Goal: Transaction & Acquisition: Book appointment/travel/reservation

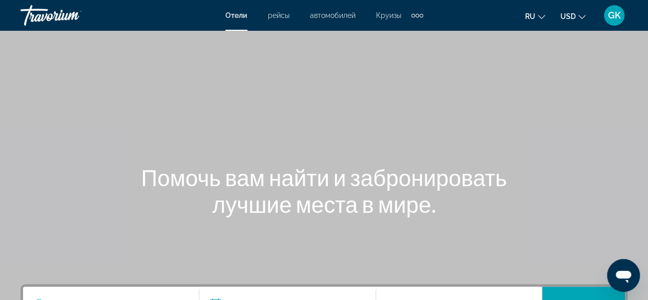
click at [417, 16] on div "Extra navigation items" at bounding box center [417, 16] width 4 height 4
click at [398, 33] on span "деятельность" at bounding box center [391, 34] width 47 height 8
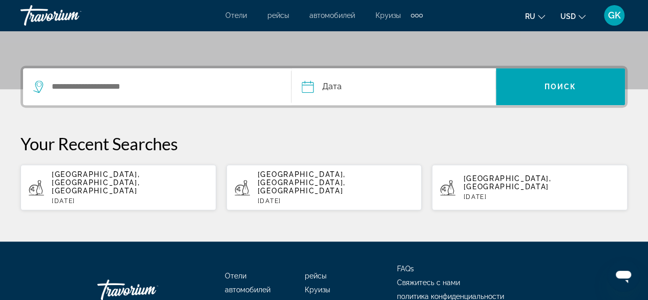
scroll to position [218, 0]
click at [80, 95] on div "Search widget" at bounding box center [156, 86] width 247 height 37
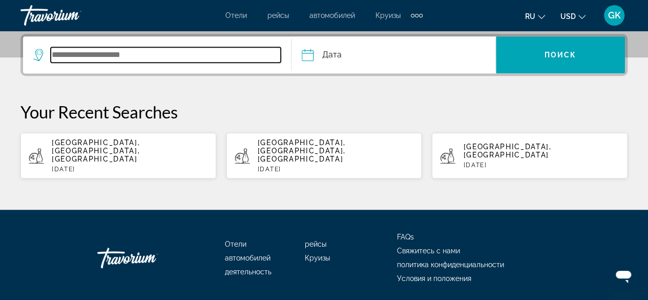
click at [74, 57] on input "Search widget" at bounding box center [166, 54] width 230 height 15
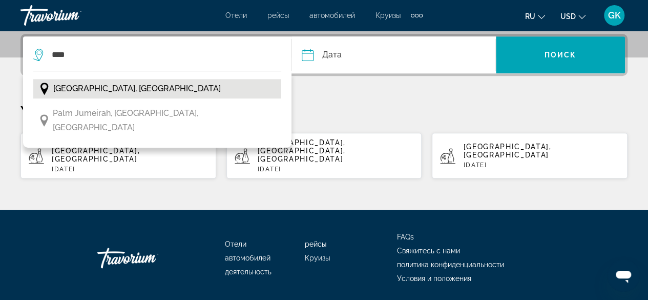
click at [88, 82] on span "Dubai, United Arab Emirates" at bounding box center [136, 88] width 167 height 14
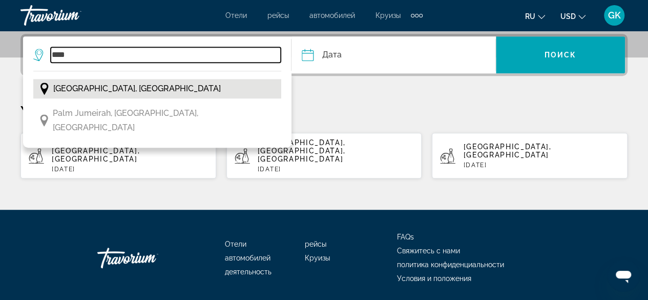
type input "**********"
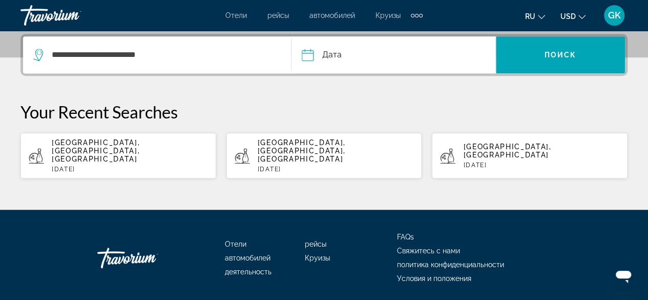
click at [371, 55] on input "Date" at bounding box center [349, 56] width 101 height 40
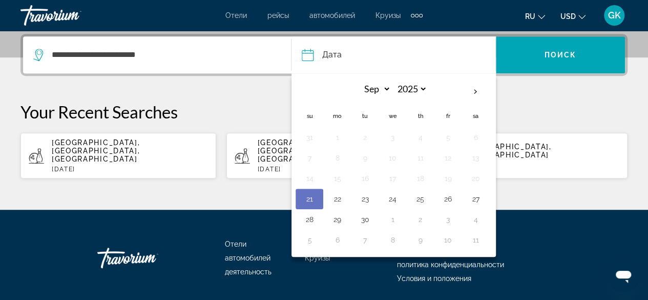
click at [314, 195] on button "21" at bounding box center [309, 199] width 16 height 14
type input "**********"
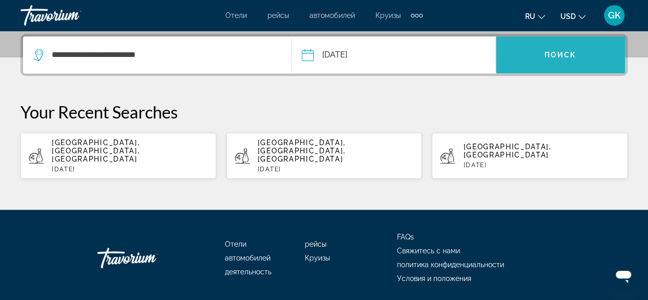
click at [566, 54] on span "Поиск" at bounding box center [560, 55] width 32 height 8
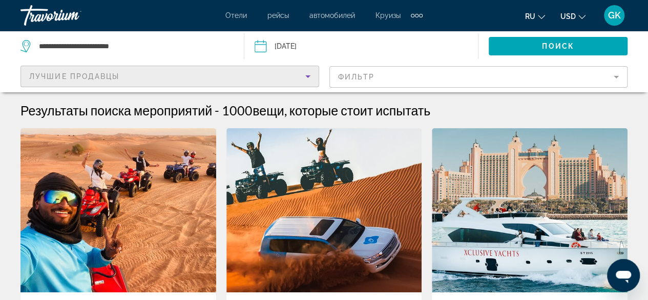
click at [309, 79] on icon "Sort by" at bounding box center [308, 76] width 12 height 12
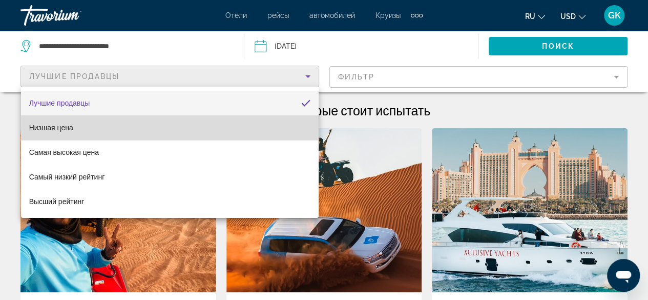
click at [287, 133] on mat-option "Низшая цена" at bounding box center [170, 127] width 298 height 25
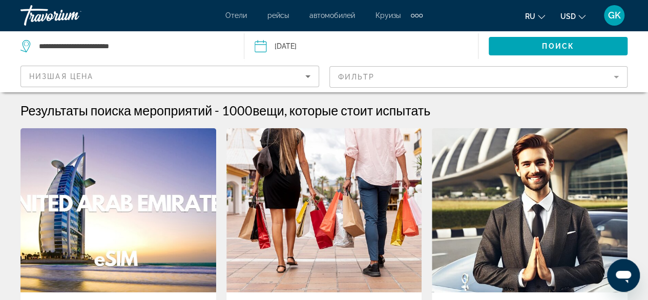
click at [541, 81] on mat-form-field "Фильтр" at bounding box center [478, 77] width 299 height 22
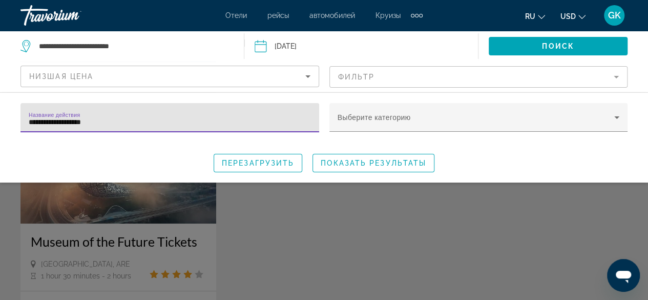
scroll to position [77, 0]
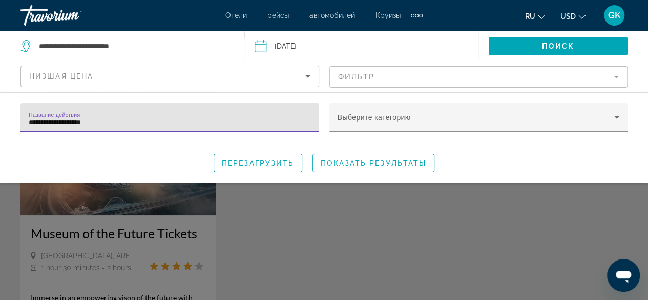
type input "**********"
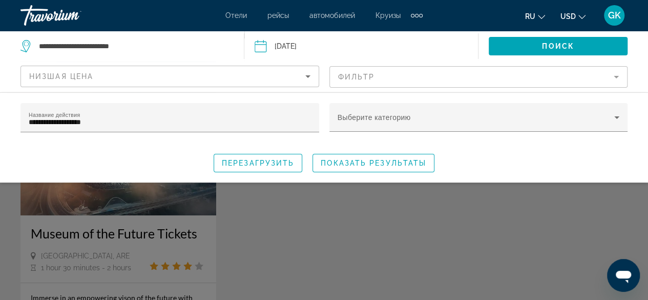
click at [167, 194] on div "Search widget" at bounding box center [324, 224] width 648 height 151
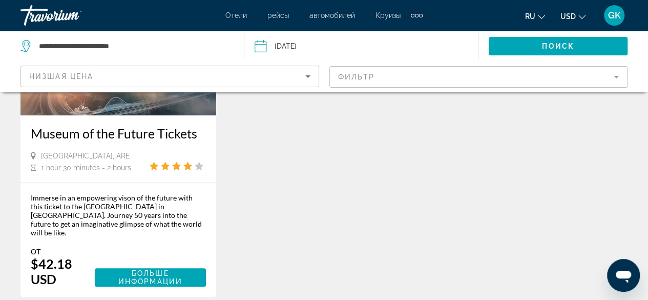
scroll to position [182, 0]
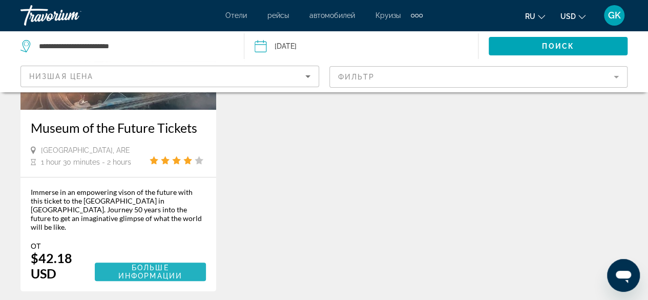
click at [142, 263] on span "Больше информации" at bounding box center [150, 271] width 64 height 16
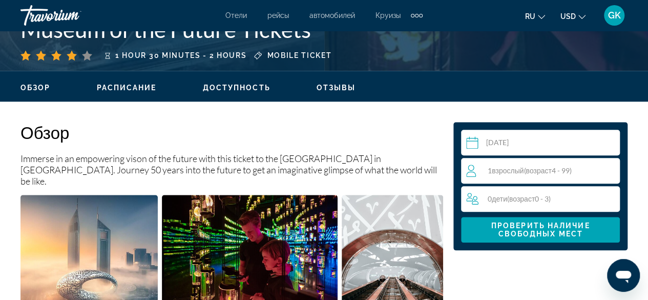
scroll to position [453, 0]
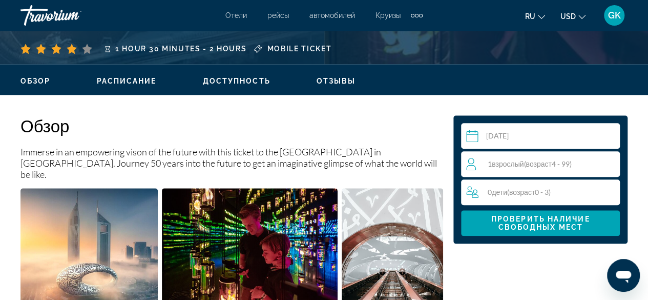
click at [138, 84] on span "Расписание" at bounding box center [127, 81] width 60 height 8
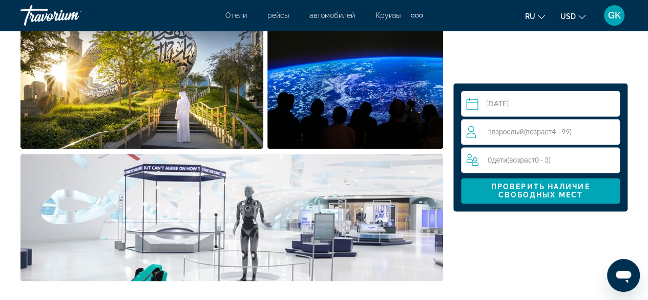
scroll to position [771, 0]
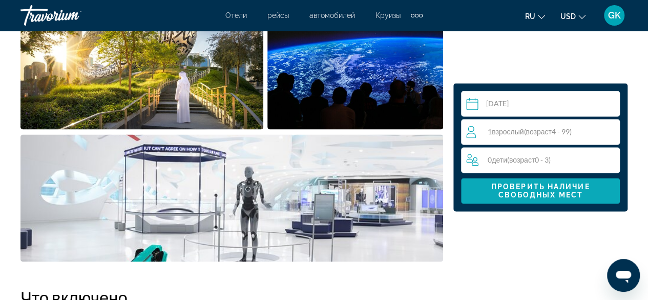
click at [541, 187] on span "Проверить наличие свободных мест" at bounding box center [540, 190] width 99 height 16
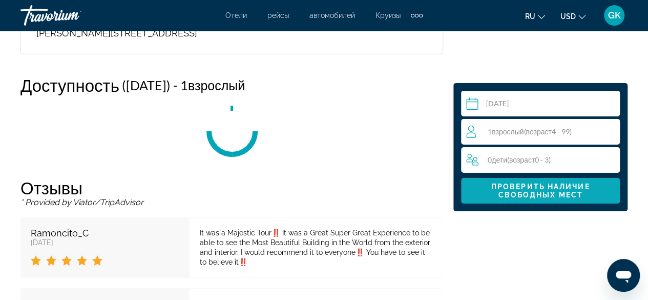
scroll to position [1631, 0]
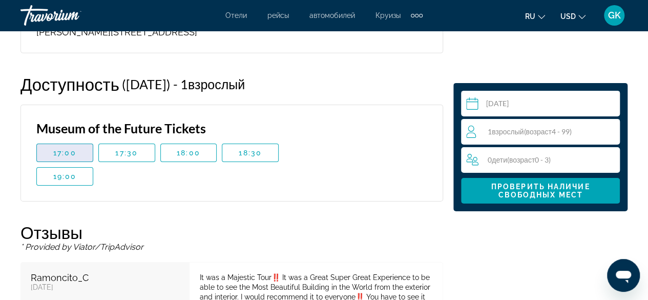
click at [75, 149] on span "17:00" at bounding box center [64, 153] width 23 height 8
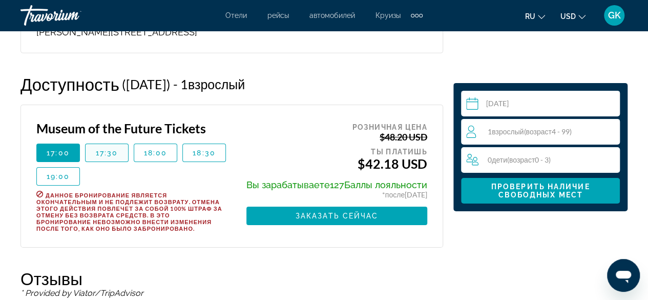
click at [115, 149] on span "17:30" at bounding box center [107, 153] width 23 height 8
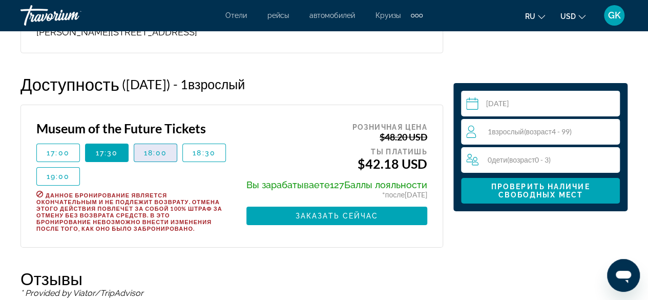
click at [159, 149] on span "18:00" at bounding box center [156, 153] width 24 height 8
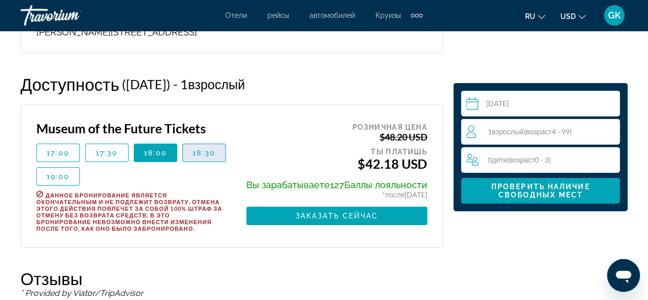
click at [195, 149] on span "18:30" at bounding box center [204, 153] width 23 height 8
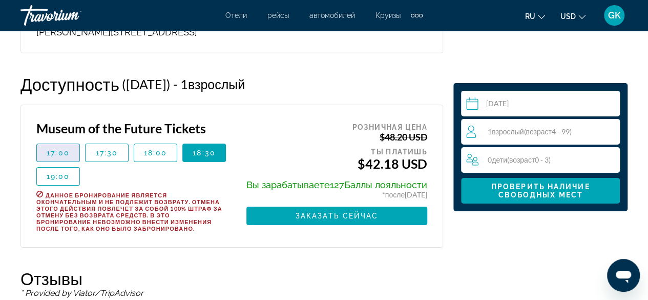
click at [64, 149] on span "17:00" at bounding box center [58, 153] width 23 height 8
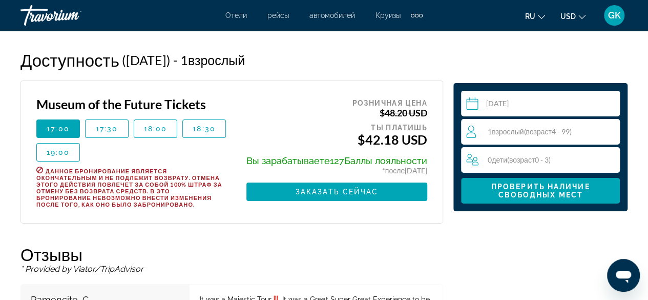
scroll to position [1644, 0]
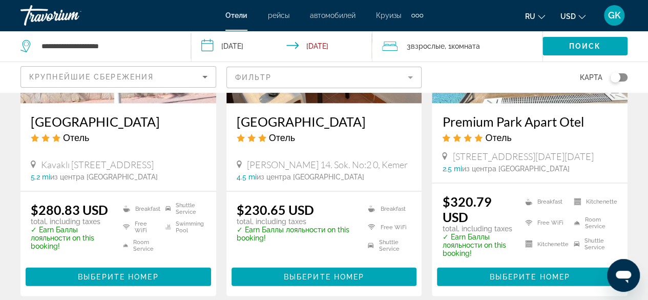
scroll to position [1051, 0]
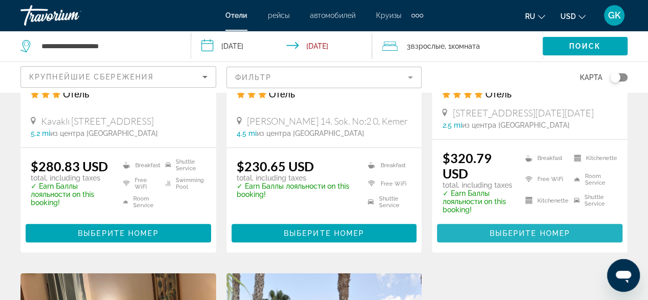
click at [521, 237] on span "Выберите номер" at bounding box center [529, 233] width 80 height 8
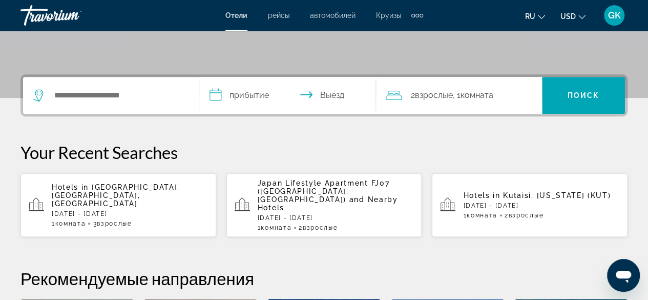
scroll to position [218, 0]
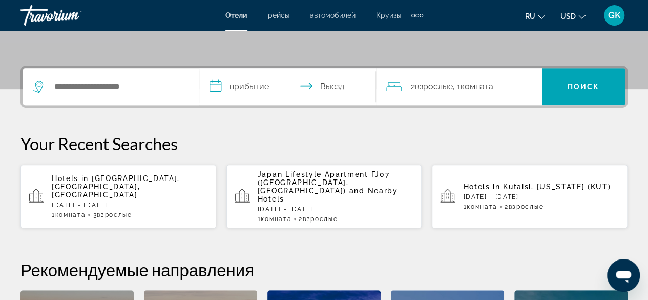
click at [115, 177] on span "[GEOGRAPHIC_DATA], [GEOGRAPHIC_DATA], [GEOGRAPHIC_DATA]" at bounding box center [116, 186] width 128 height 25
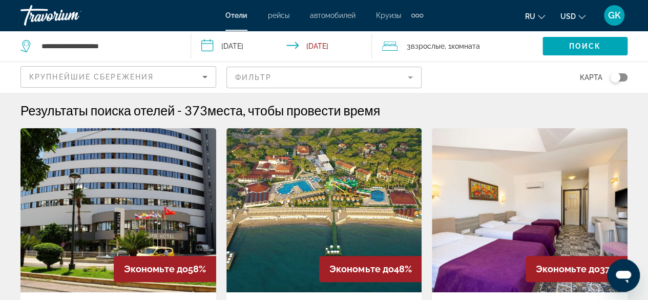
click at [416, 77] on mat-form-field "Фильтр" at bounding box center [324, 78] width 196 height 22
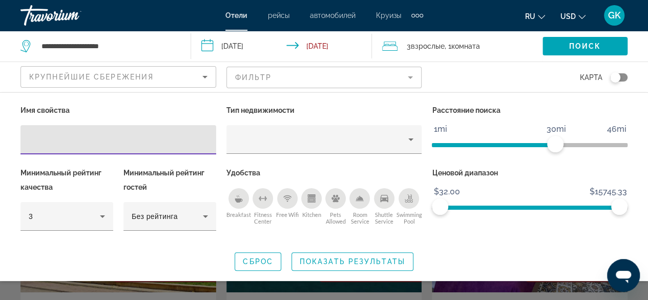
click at [234, 200] on div "Breakfast" at bounding box center [238, 198] width 20 height 20
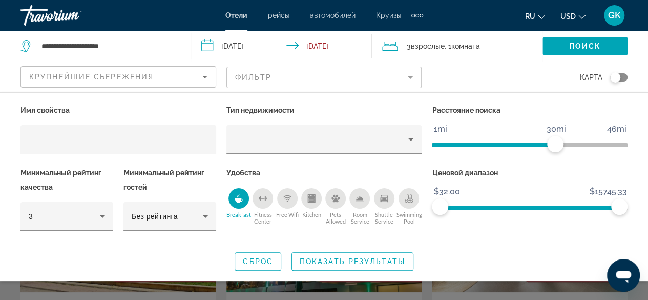
click at [389, 200] on div "Shuttle Service" at bounding box center [384, 198] width 20 height 20
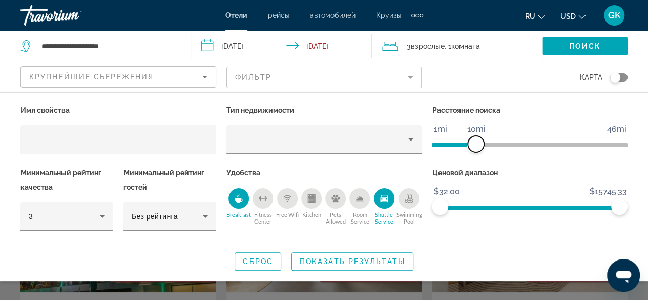
drag, startPoint x: 557, startPoint y: 144, endPoint x: 475, endPoint y: 149, distance: 81.6
click at [475, 149] on span "ngx-slider" at bounding box center [476, 144] width 16 height 16
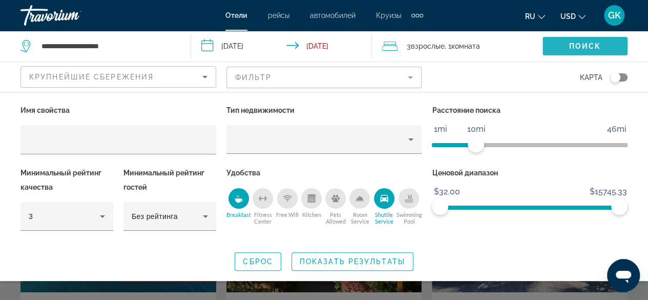
click at [577, 46] on span "Поиск" at bounding box center [585, 46] width 32 height 8
click at [331, 261] on span "Показать результаты" at bounding box center [352, 261] width 105 height 8
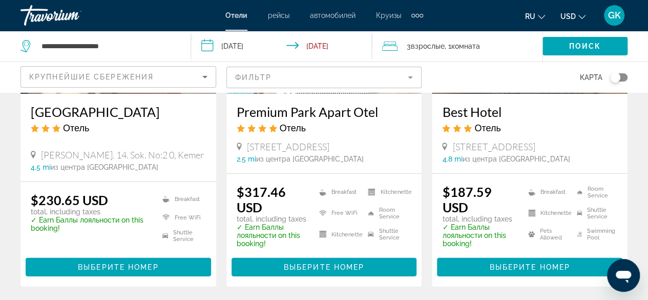
scroll to position [1429, 0]
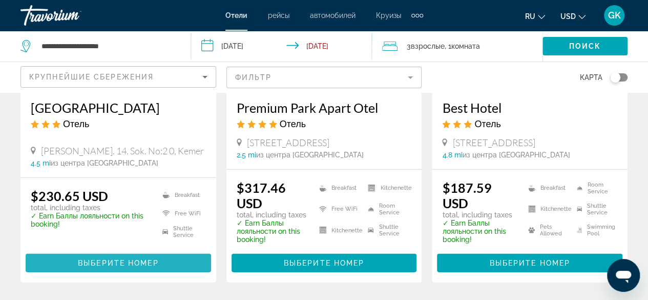
click at [117, 252] on span "Main content" at bounding box center [118, 262] width 185 height 25
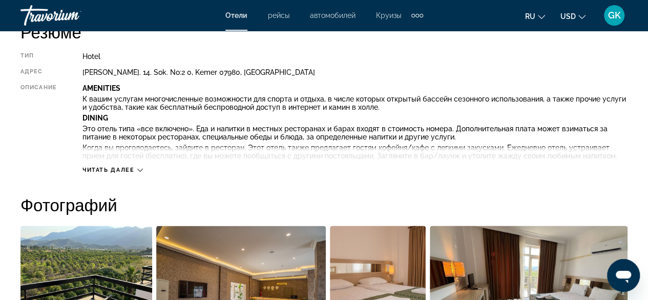
scroll to position [504, 0]
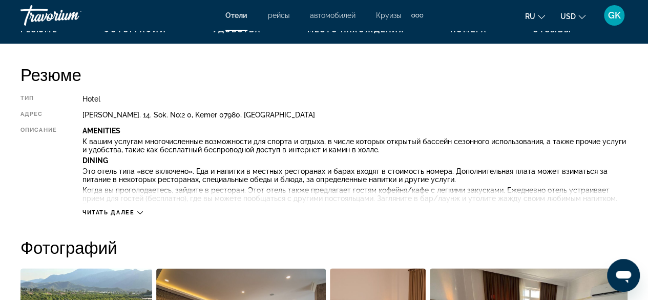
click at [138, 212] on icon "Main content" at bounding box center [140, 212] width 6 height 6
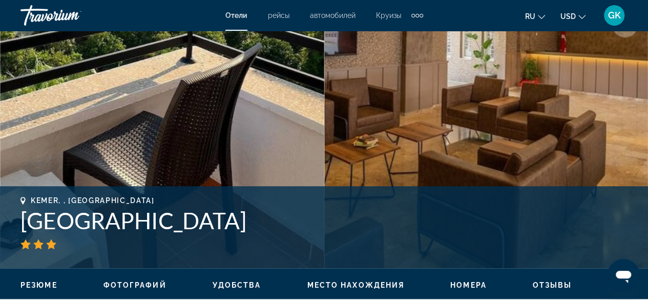
scroll to position [246, 0]
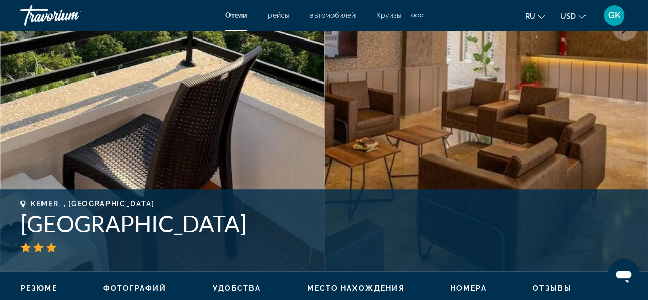
drag, startPoint x: 18, startPoint y: 225, endPoint x: 224, endPoint y: 229, distance: 205.9
click at [224, 229] on div "Kemer, , Turkey Malibu Resort Hotel адрес Kiris Mah. 14. Sok. No:2 0, Kemer 079…" at bounding box center [324, 229] width 648 height 61
copy h1 "Malibu Resort Hotel"
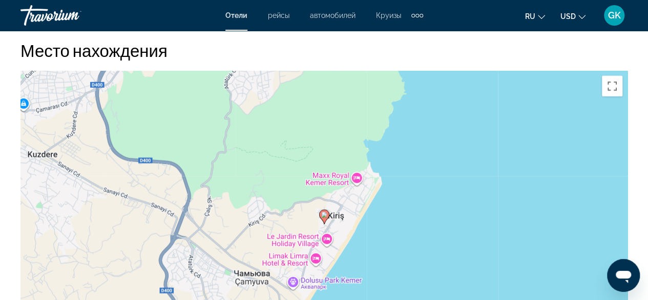
scroll to position [1503, 0]
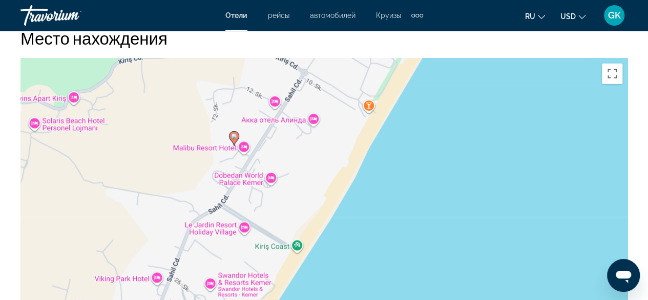
drag, startPoint x: 334, startPoint y: 145, endPoint x: 435, endPoint y: 188, distance: 109.9
click at [435, 188] on div "Чтобы активировать перетаскивание с помощью клавиатуры, нажмите Alt + Ввод. Пос…" at bounding box center [323, 211] width 607 height 307
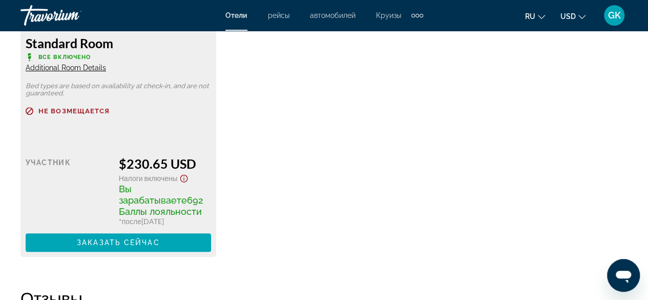
scroll to position [2098, 0]
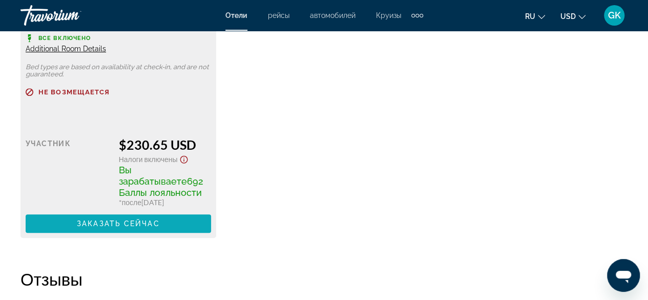
click at [116, 219] on span "Заказать сейчас" at bounding box center [118, 223] width 83 height 8
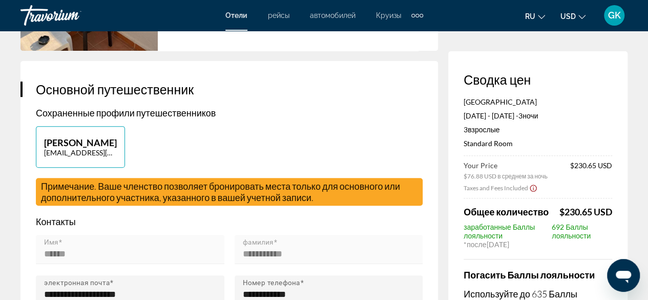
scroll to position [166, 0]
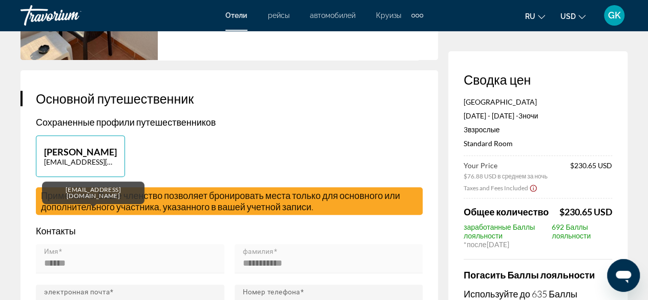
click at [98, 166] on p "galins2308@gmail.com" at bounding box center [80, 161] width 73 height 9
type input "******"
type input "**********"
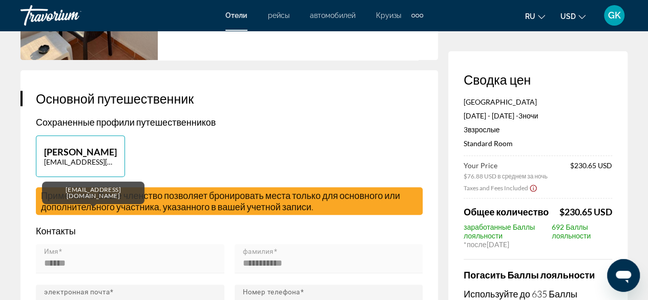
type input "**********"
type input "******"
type input "***"
type input "******"
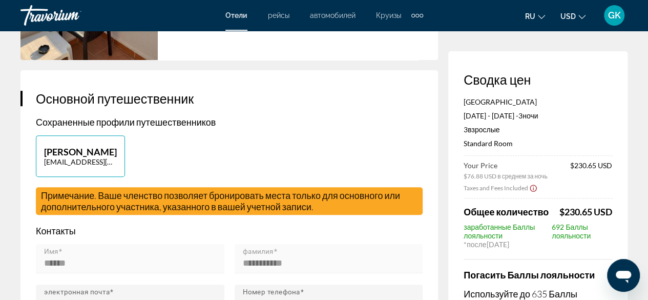
click at [94, 157] on p "GALINA KHAIRLIYEVA" at bounding box center [80, 151] width 73 height 11
type input "******"
type input "**********"
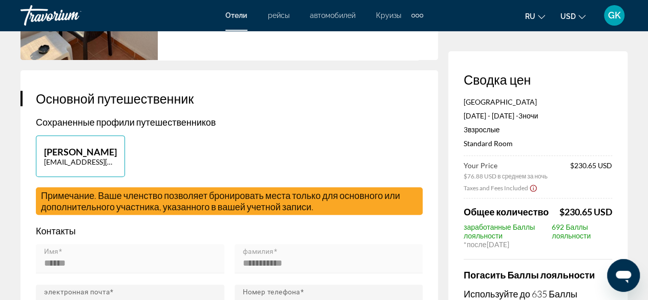
type input "**********"
type input "******"
type input "***"
type input "******"
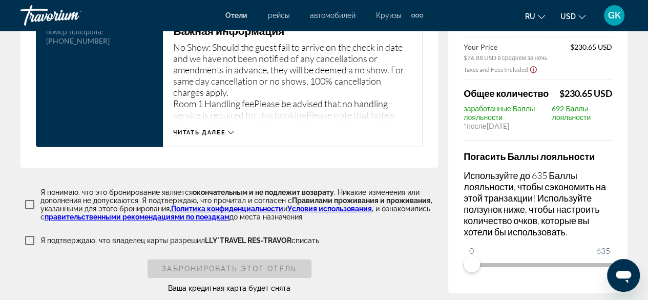
scroll to position [1644, 0]
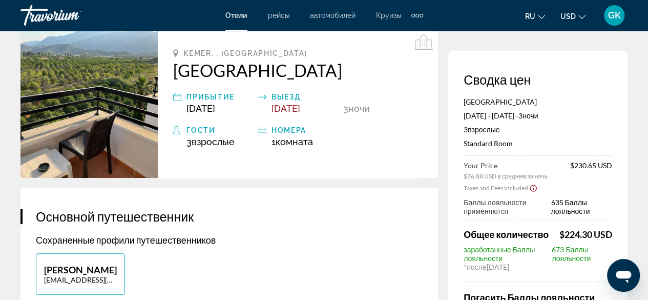
scroll to position [0, 0]
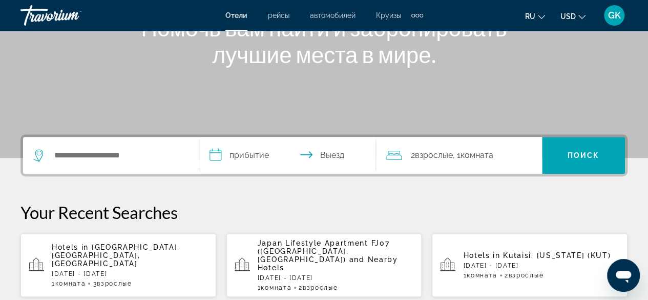
scroll to position [198, 0]
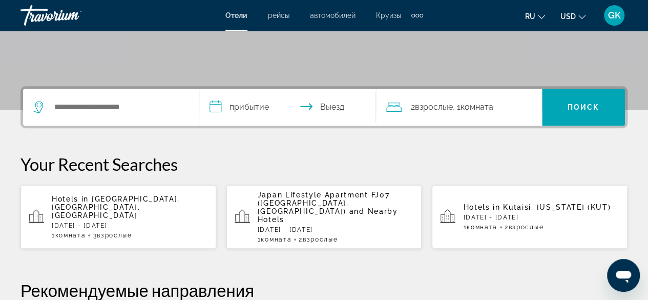
click at [118, 193] on app-hotels-recent-search "Hotels in Kemer, Antalya, Turkey Mon, 22 Sep - Thu, 25 Sep 1 Комната номера 3 В…" at bounding box center [118, 217] width 196 height 64
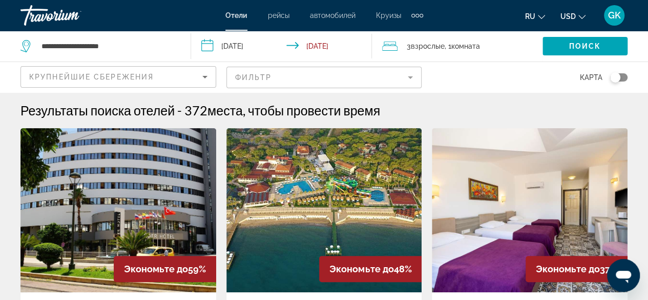
click at [242, 18] on span "Отели" at bounding box center [236, 15] width 22 height 8
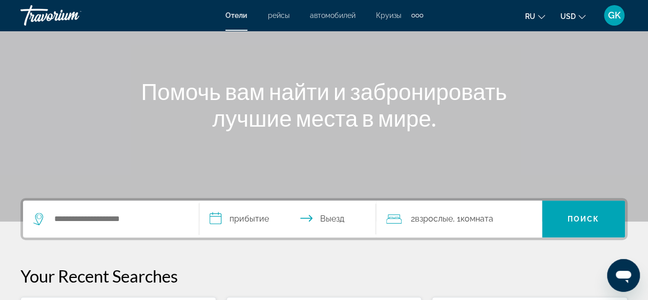
scroll to position [95, 0]
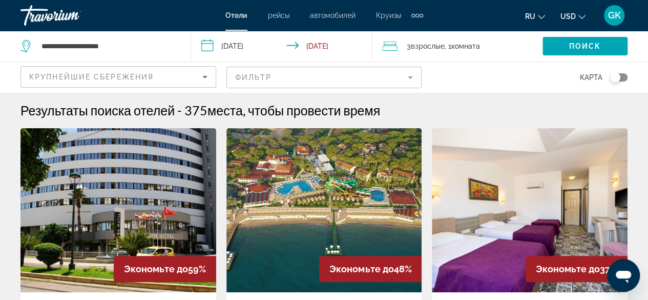
click at [411, 76] on mat-form-field "Фильтр" at bounding box center [324, 78] width 196 height 22
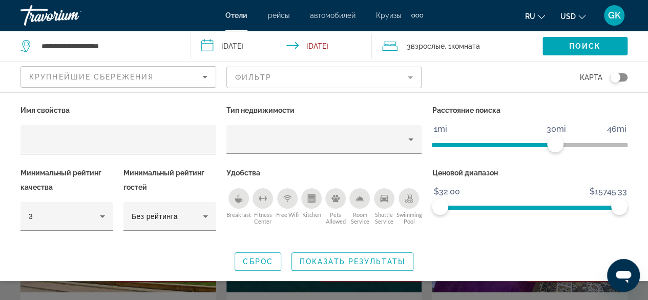
click at [237, 196] on icon "Breakfast" at bounding box center [239, 198] width 8 height 8
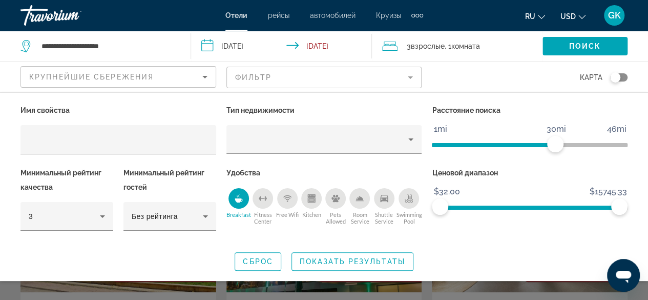
click at [387, 202] on div "Shuttle Service" at bounding box center [384, 198] width 20 height 20
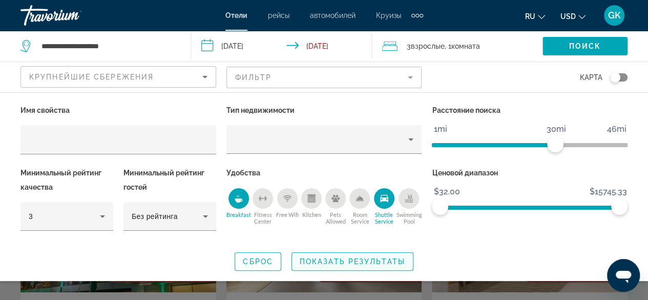
click at [354, 261] on span "Показать результаты" at bounding box center [352, 261] width 105 height 8
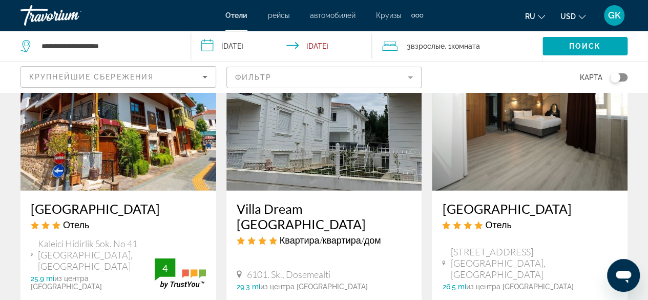
scroll to position [1464, 0]
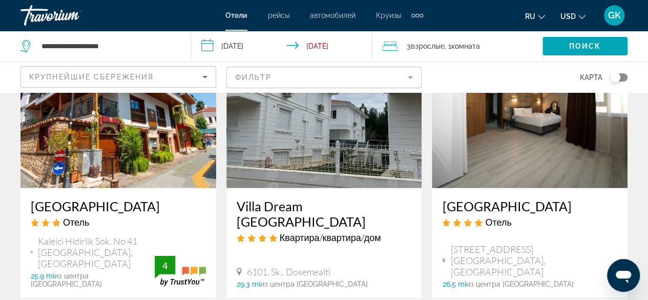
click at [414, 79] on mat-form-field "Фильтр" at bounding box center [324, 78] width 196 height 22
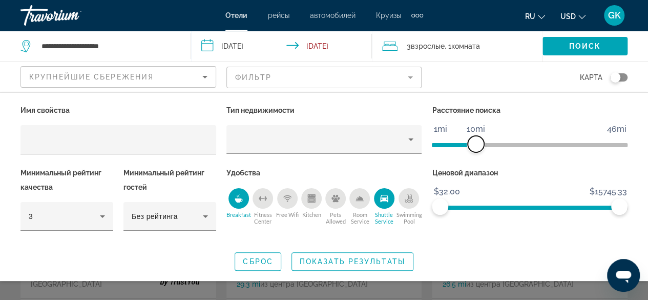
drag, startPoint x: 552, startPoint y: 147, endPoint x: 477, endPoint y: 153, distance: 75.0
click at [477, 153] on div "Расстояние поиска 1mi 46mi 10mi" at bounding box center [530, 134] width 206 height 62
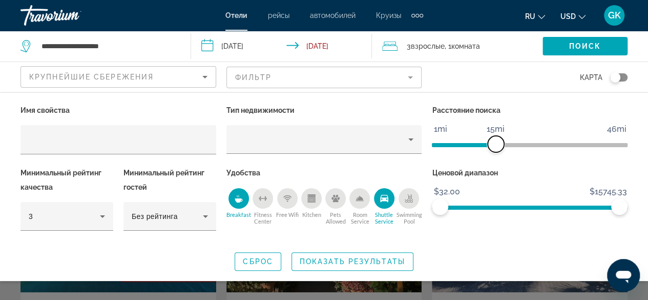
drag, startPoint x: 476, startPoint y: 142, endPoint x: 494, endPoint y: 143, distance: 18.0
click at [494, 143] on span "ngx-slider" at bounding box center [496, 144] width 16 height 16
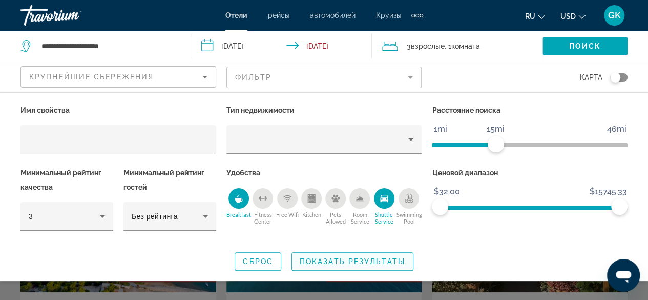
click at [348, 259] on span "Показать результаты" at bounding box center [352, 261] width 105 height 8
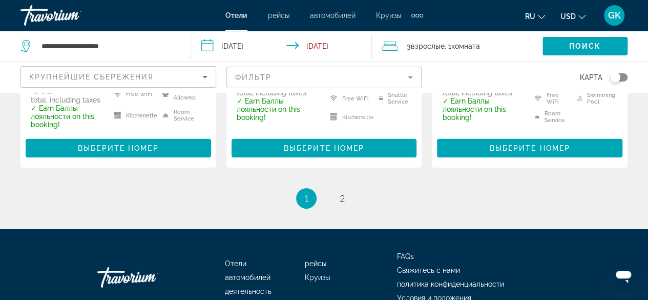
scroll to position [1549, 0]
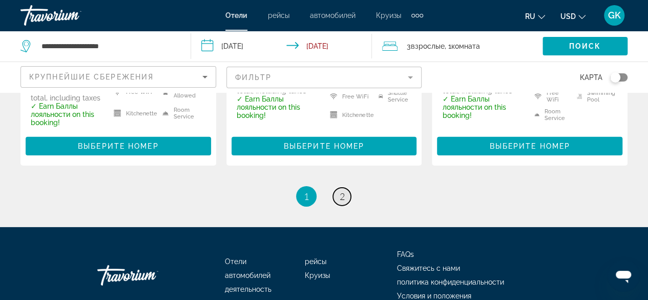
click at [344, 191] on span "2" at bounding box center [342, 196] width 5 height 11
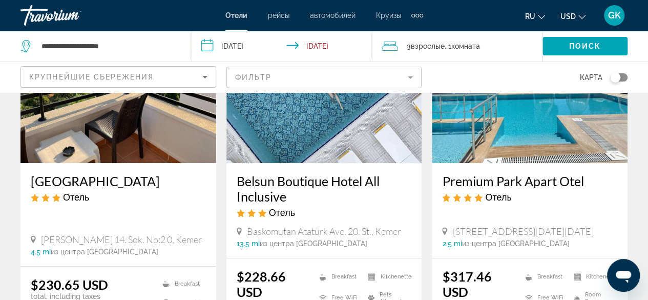
scroll to position [121, 0]
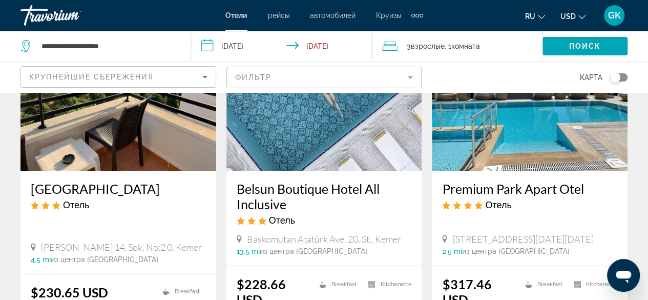
click at [405, 79] on mat-form-field "Фильтр" at bounding box center [324, 78] width 196 height 22
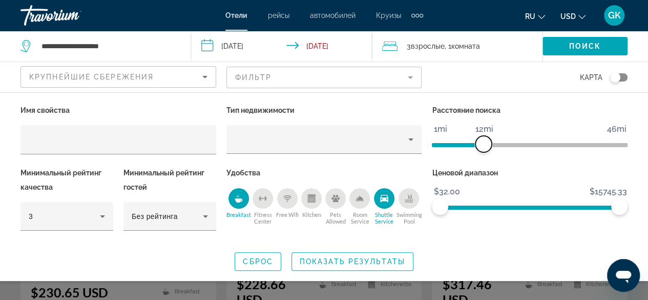
drag, startPoint x: 494, startPoint y: 145, endPoint x: 486, endPoint y: 148, distance: 8.3
click at [486, 148] on span "ngx-slider" at bounding box center [483, 144] width 16 height 16
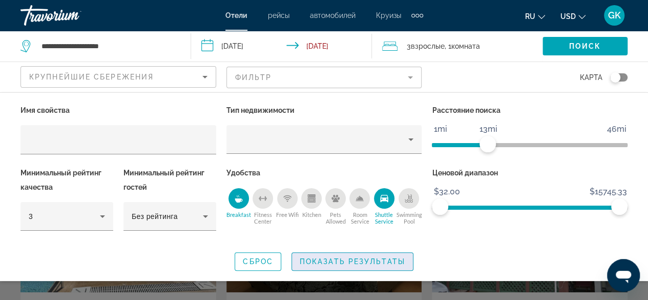
click at [356, 258] on span "Показать результаты" at bounding box center [352, 261] width 105 height 8
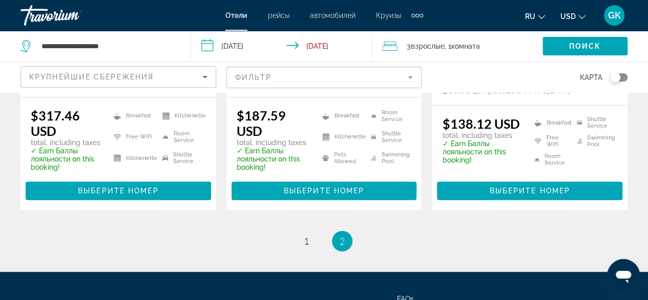
scroll to position [263, 0]
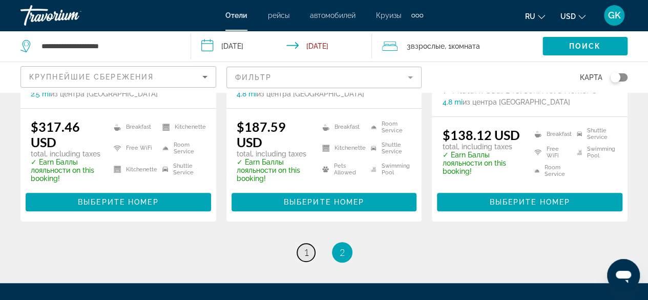
click at [301, 261] on link "page 1" at bounding box center [306, 252] width 18 height 18
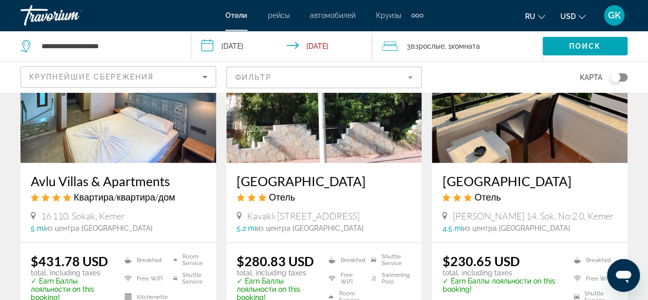
scroll to position [1371, 0]
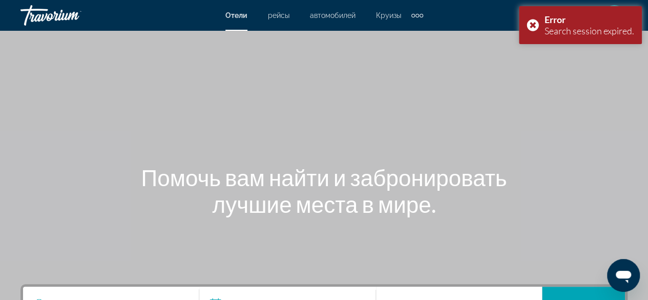
click at [376, 290] on input "**********" at bounding box center [289, 306] width 180 height 40
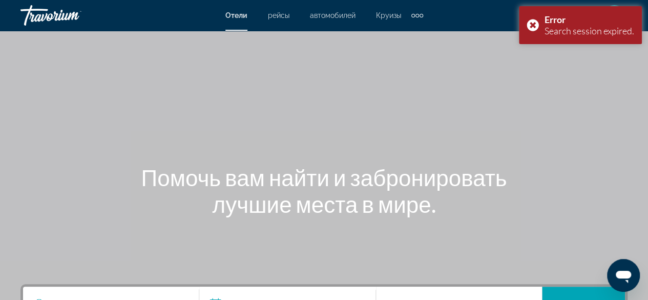
scroll to position [173, 0]
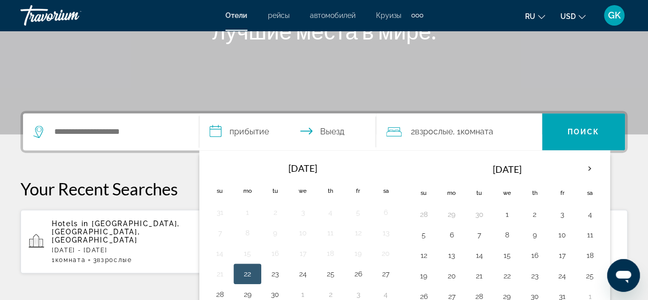
click at [255, 268] on td "22" at bounding box center [248, 273] width 28 height 20
click at [337, 276] on td "25" at bounding box center [330, 273] width 28 height 20
click at [331, 274] on button "25" at bounding box center [330, 273] width 16 height 14
click at [253, 273] on button "22" at bounding box center [247, 273] width 16 height 14
type input "**********"
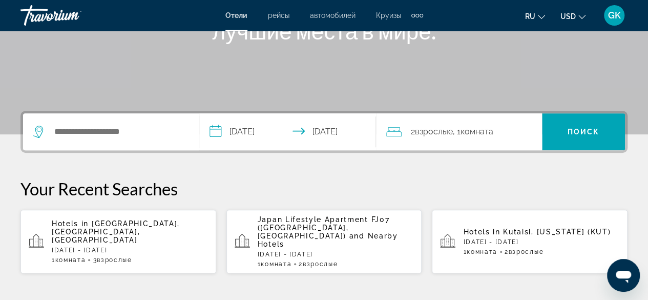
click at [469, 139] on div "2 Взрослый Взрослые , 1 Комната номера" at bounding box center [464, 131] width 156 height 37
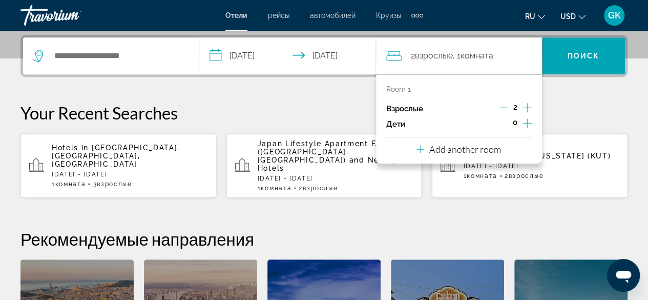
scroll to position [250, 0]
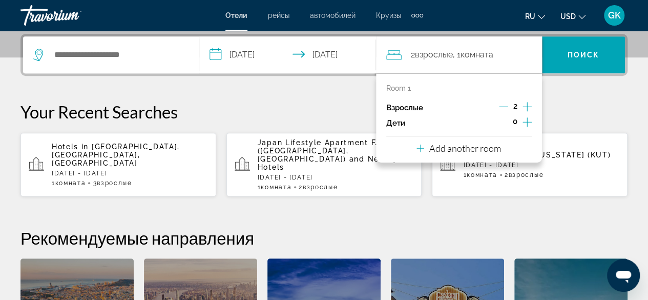
click at [528, 105] on icon "Increment adults" at bounding box center [526, 106] width 9 height 12
click at [243, 115] on p "Your Recent Searches" at bounding box center [323, 111] width 607 height 20
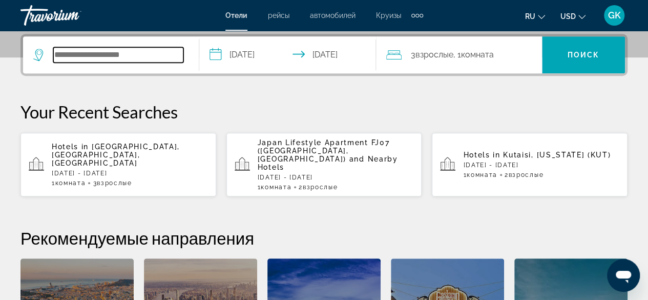
click at [146, 53] on input "Search widget" at bounding box center [118, 54] width 130 height 15
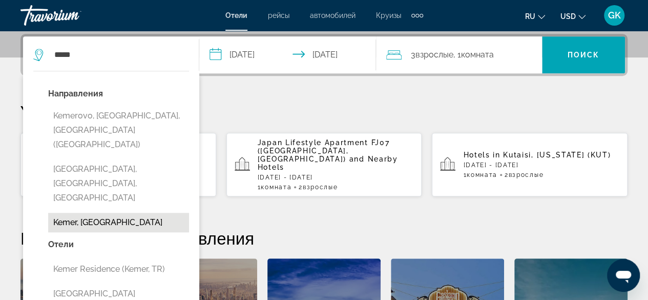
click at [100, 213] on button "Kemer, [GEOGRAPHIC_DATA]" at bounding box center [118, 222] width 141 height 19
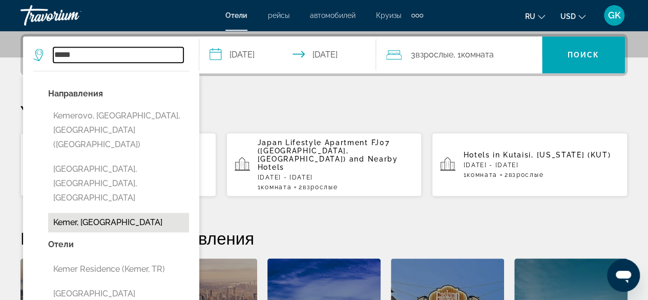
type input "**********"
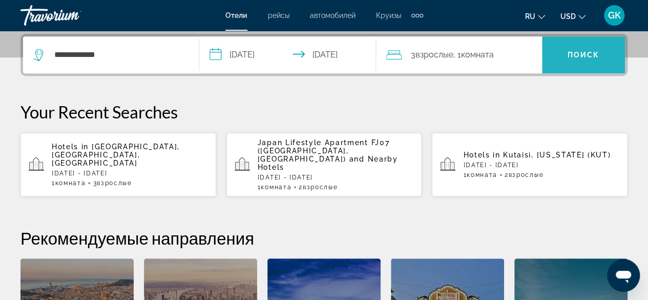
click at [577, 57] on span "Поиск" at bounding box center [583, 55] width 32 height 8
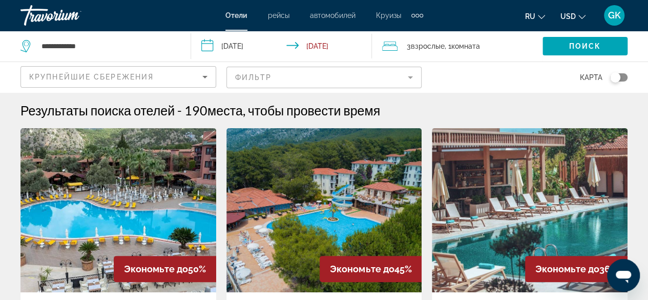
click at [413, 76] on mat-form-field "Фильтр" at bounding box center [324, 78] width 196 height 22
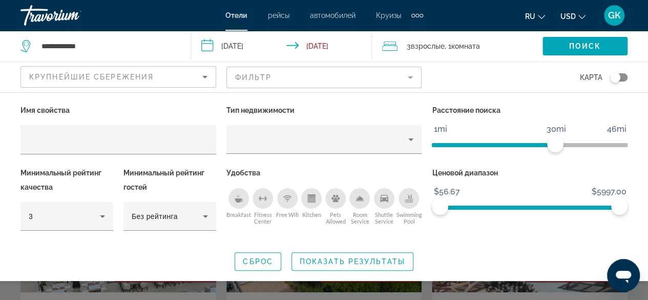
click at [242, 199] on icon "Breakfast" at bounding box center [239, 200] width 8 height 4
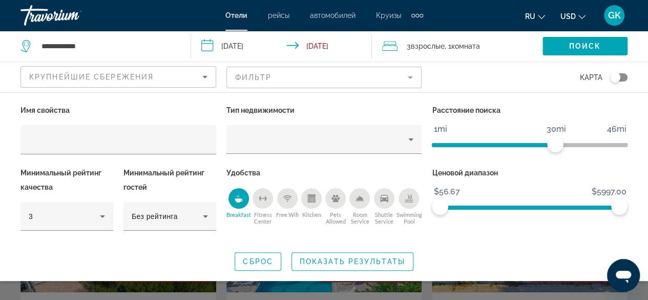
click at [384, 200] on icon "Shuttle Service" at bounding box center [384, 198] width 8 height 7
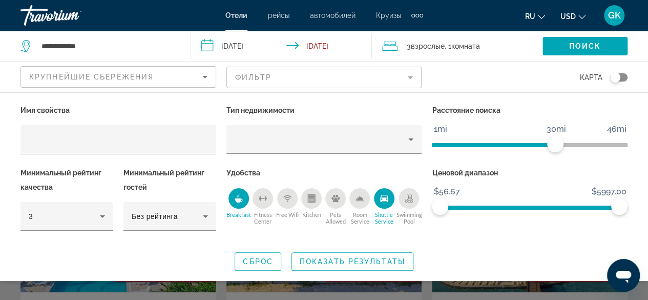
click at [384, 200] on icon "Shuttle Service" at bounding box center [384, 198] width 8 height 7
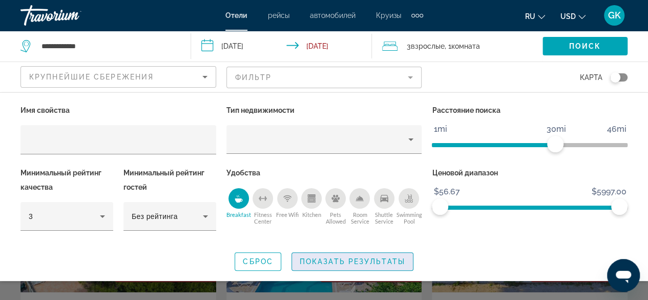
click at [353, 262] on span "Показать результаты" at bounding box center [352, 261] width 105 height 8
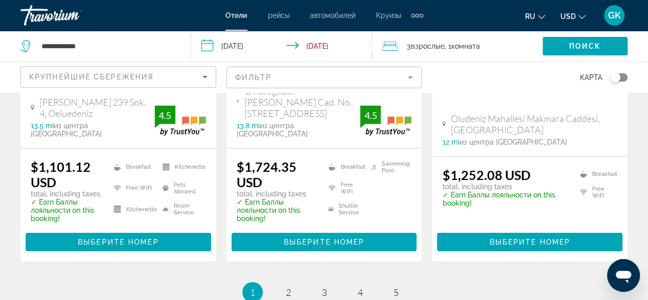
scroll to position [1528, 0]
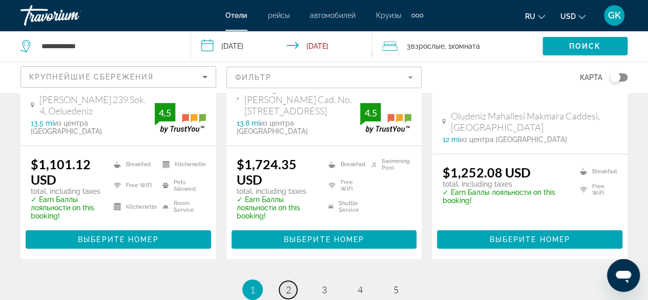
click at [286, 284] on span "2" at bounding box center [288, 289] width 5 height 11
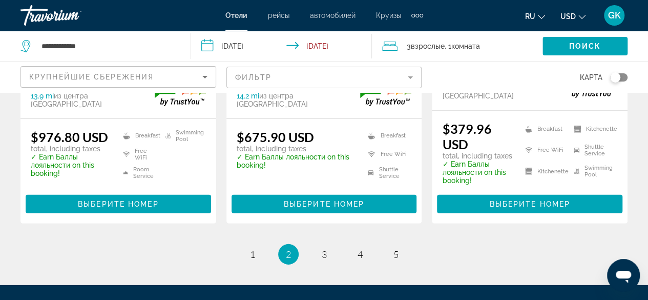
scroll to position [1463, 0]
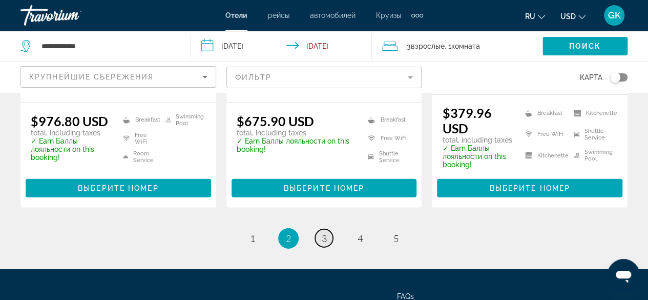
click at [326, 232] on span "3" at bounding box center [324, 237] width 5 height 11
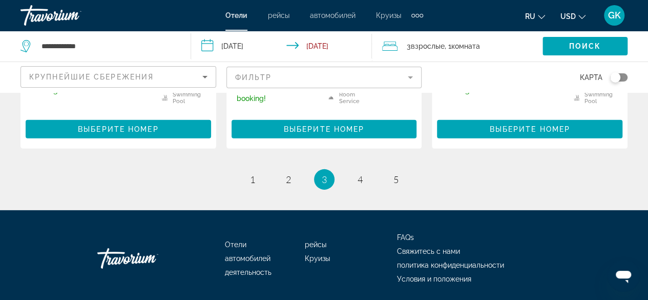
scroll to position [1521, 0]
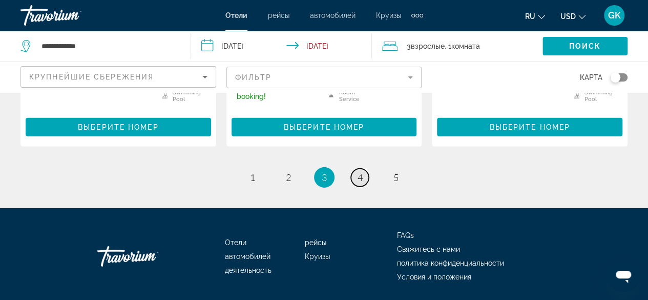
click at [363, 168] on link "page 4" at bounding box center [360, 177] width 18 height 18
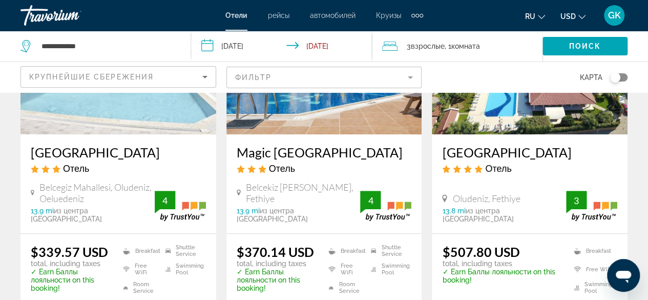
scroll to position [154, 0]
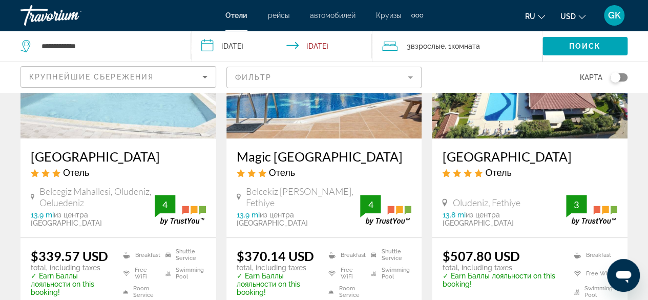
drag, startPoint x: 30, startPoint y: 153, endPoint x: 133, endPoint y: 162, distance: 102.8
click at [133, 162] on div "Magic Tulip Hotel Отель Belcegiz Mahallesi, Oludeniz, Oeluedeniz 13.9 mi из цен…" at bounding box center [118, 187] width 196 height 99
copy h3 "Magic Tulip Hotel"
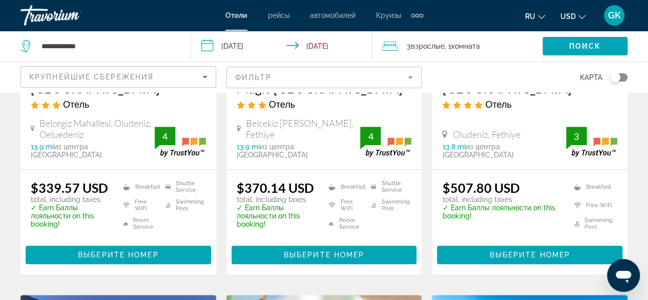
scroll to position [242, 0]
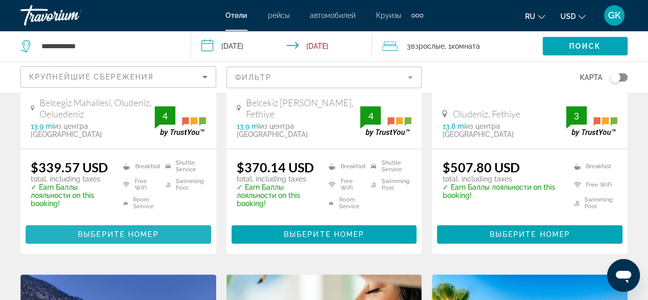
click at [117, 230] on span "Выберите номер" at bounding box center [118, 234] width 80 height 8
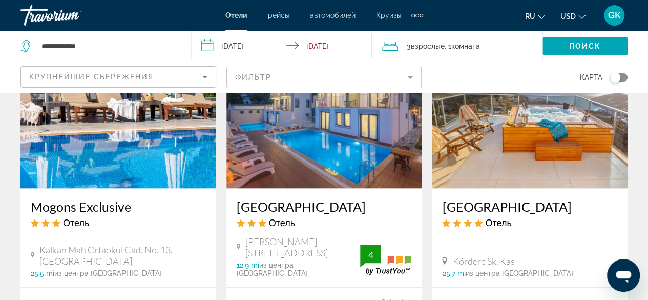
scroll to position [928, 0]
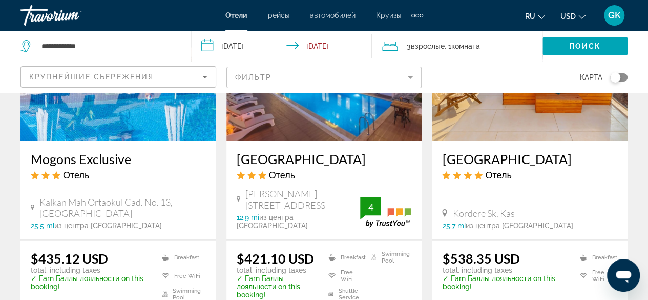
click at [411, 79] on mat-form-field "Фильтр" at bounding box center [324, 78] width 196 height 22
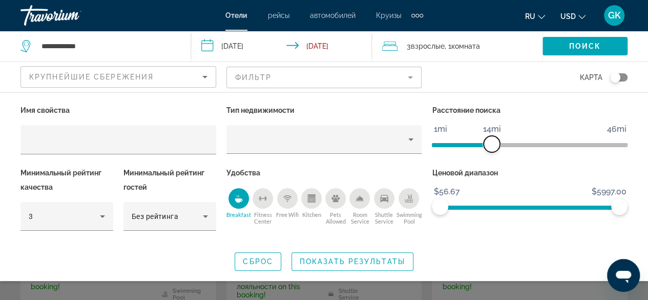
drag, startPoint x: 553, startPoint y: 144, endPoint x: 490, endPoint y: 149, distance: 63.2
click at [490, 149] on span "ngx-slider" at bounding box center [491, 144] width 16 height 16
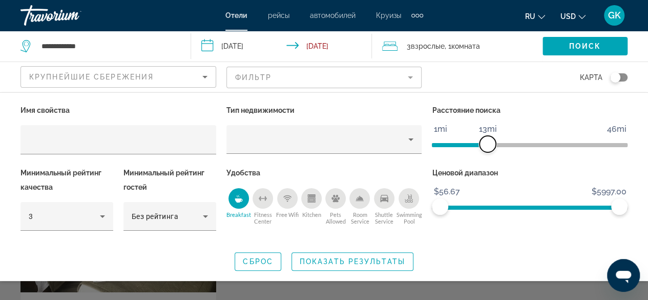
click at [490, 149] on span "ngx-slider" at bounding box center [487, 144] width 16 height 16
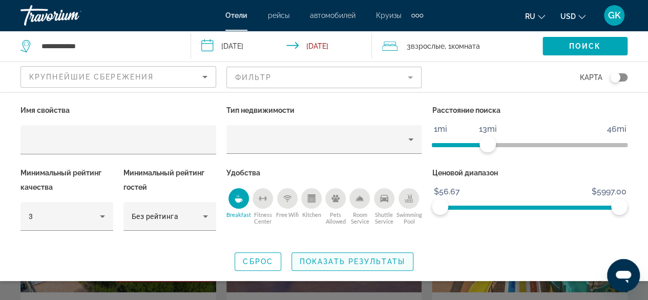
click at [353, 260] on span "Показать результаты" at bounding box center [352, 261] width 105 height 8
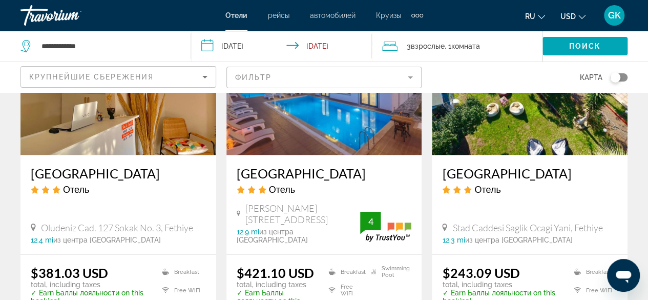
scroll to position [921, 0]
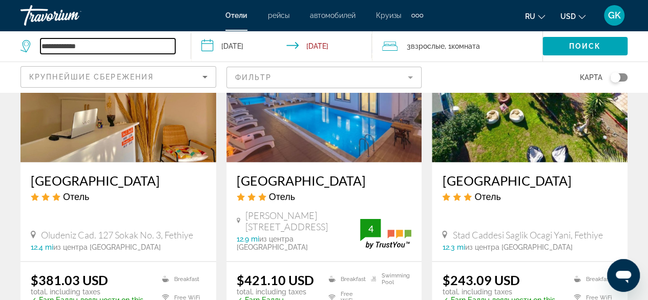
click at [104, 48] on input "**********" at bounding box center [107, 45] width 135 height 15
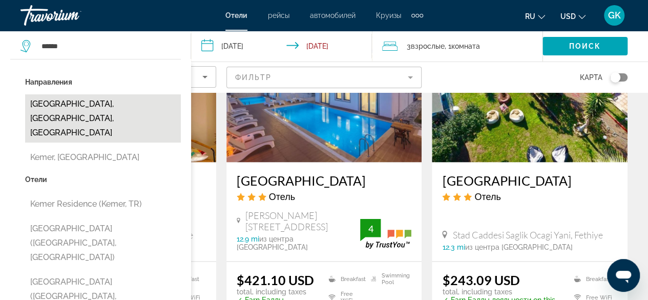
click at [58, 103] on button "[GEOGRAPHIC_DATA], [GEOGRAPHIC_DATA], [GEOGRAPHIC_DATA]" at bounding box center [103, 118] width 156 height 48
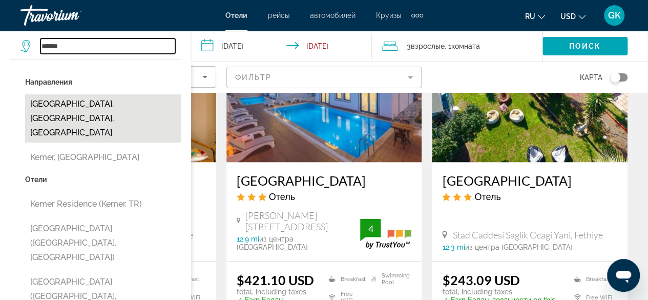
type input "**********"
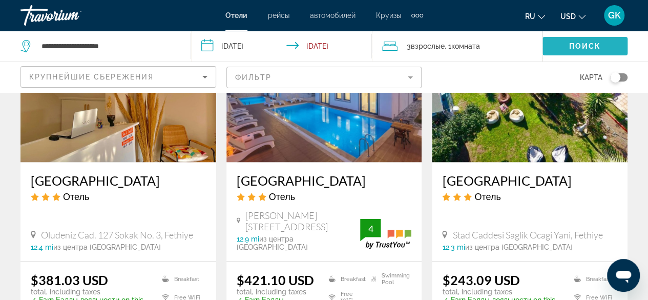
click at [576, 45] on span "Поиск" at bounding box center [585, 46] width 32 height 8
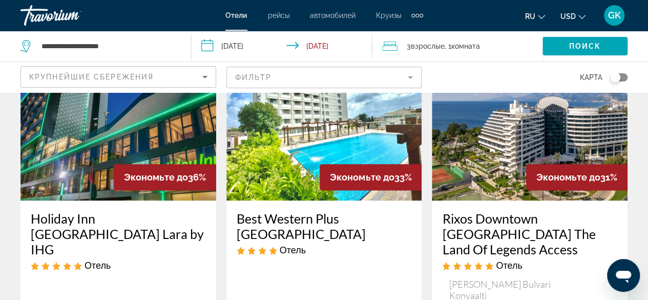
scroll to position [580, 0]
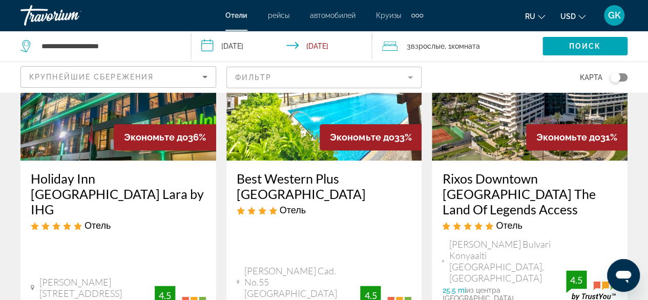
click at [411, 77] on mat-form-field "Фильтр" at bounding box center [324, 78] width 196 height 22
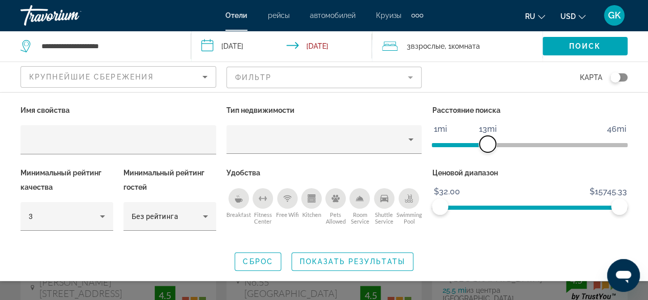
drag, startPoint x: 552, startPoint y: 142, endPoint x: 489, endPoint y: 149, distance: 63.3
click at [489, 149] on span "ngx-slider" at bounding box center [487, 144] width 16 height 16
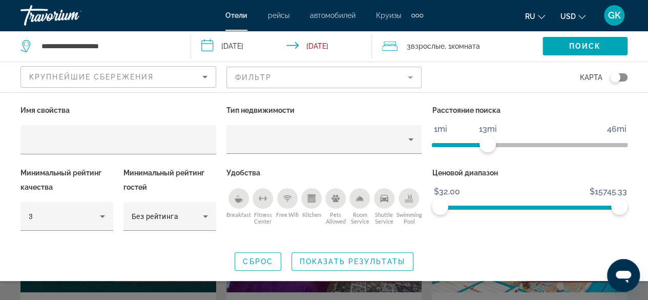
click at [238, 199] on icon "Breakfast" at bounding box center [239, 200] width 8 height 4
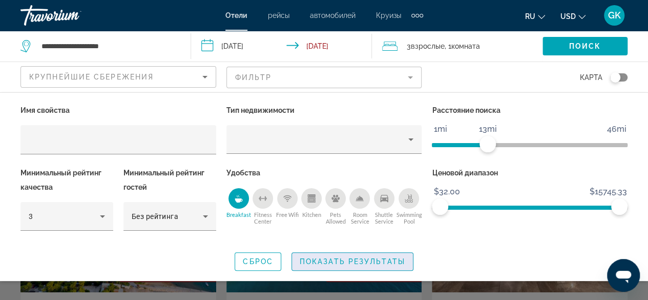
click at [335, 257] on span "Показать результаты" at bounding box center [352, 261] width 105 height 8
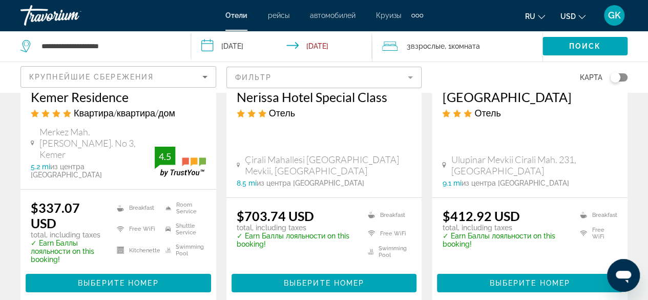
scroll to position [1488, 0]
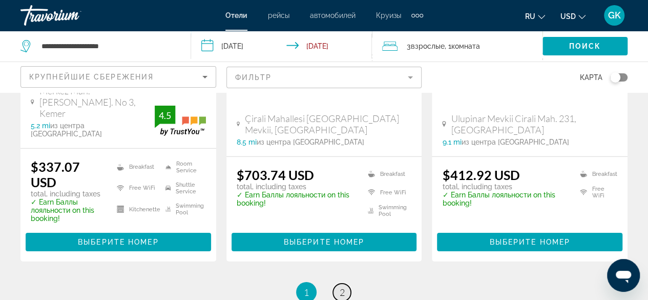
click at [343, 286] on span "2" at bounding box center [342, 291] width 5 height 11
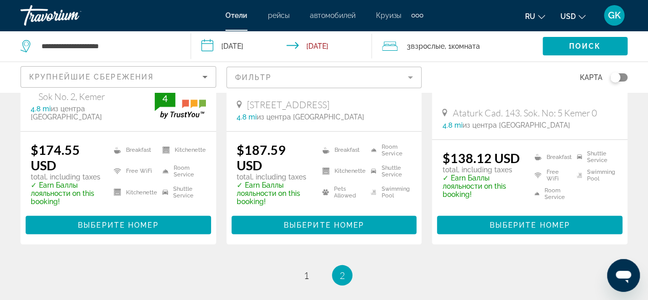
scroll to position [1402, 0]
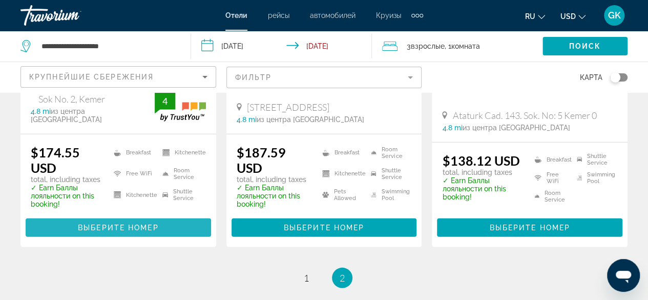
click at [137, 230] on span "Выберите номер" at bounding box center [118, 227] width 80 height 8
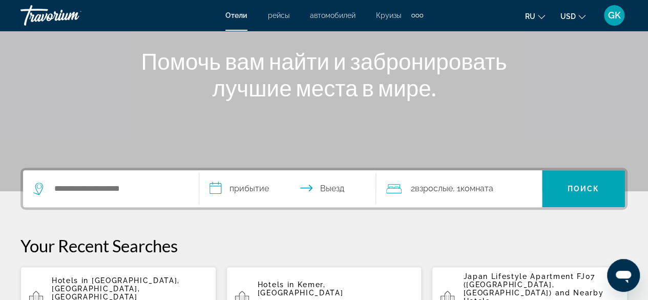
scroll to position [205, 0]
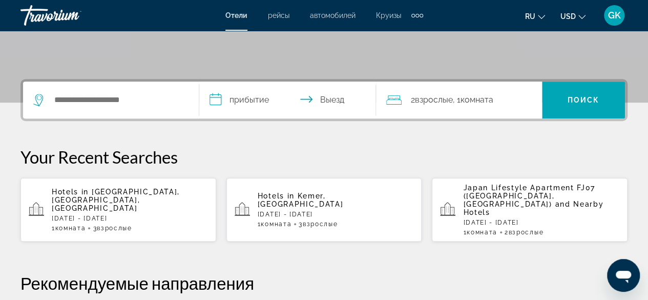
click at [109, 215] on p "[DATE] - [DATE]" at bounding box center [130, 218] width 156 height 7
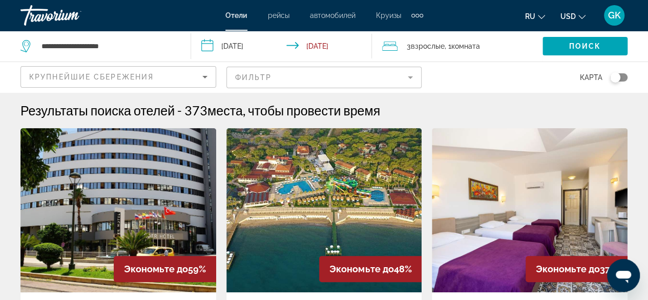
click at [401, 81] on mat-form-field "Фильтр" at bounding box center [324, 78] width 196 height 22
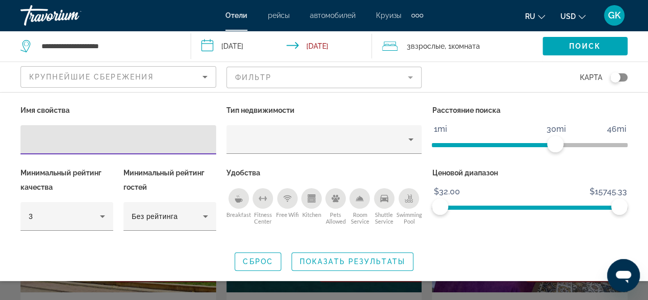
click at [235, 198] on icon "Breakfast" at bounding box center [239, 198] width 8 height 8
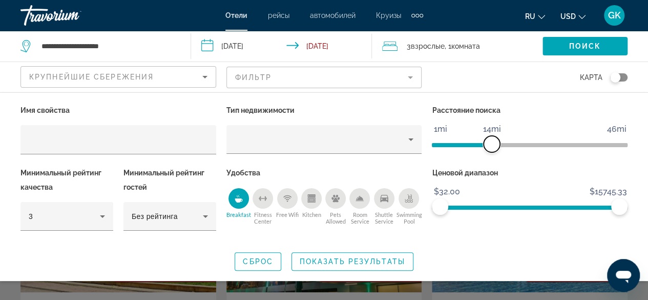
drag, startPoint x: 552, startPoint y: 142, endPoint x: 492, endPoint y: 151, distance: 61.0
click at [492, 151] on span "ngx-slider" at bounding box center [491, 144] width 16 height 16
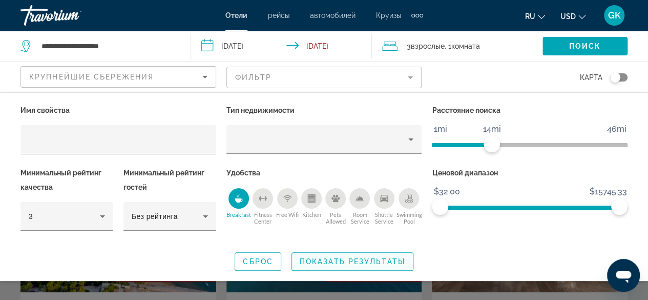
click at [364, 260] on span "Показать результаты" at bounding box center [352, 261] width 105 height 8
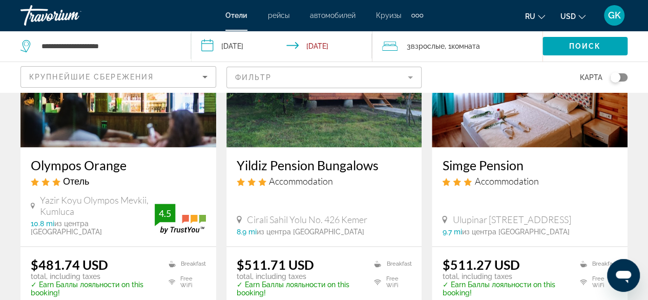
scroll to position [614, 0]
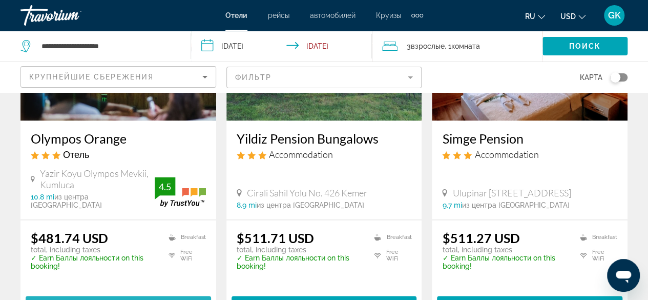
click at [93, 299] on span "Выберите номер" at bounding box center [118, 305] width 80 height 8
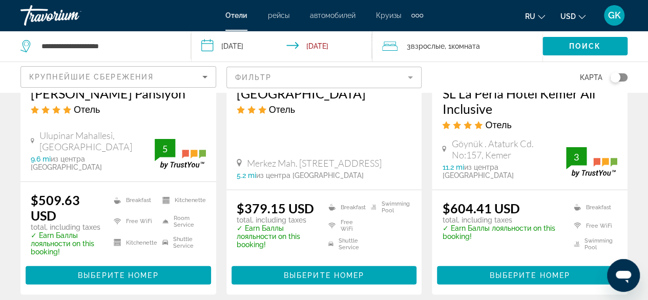
scroll to position [1072, 0]
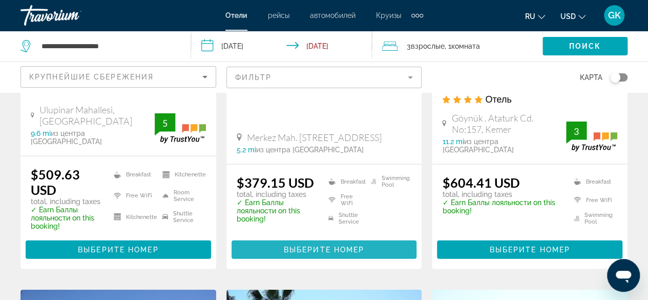
click at [309, 245] on span "Выберите номер" at bounding box center [324, 249] width 80 height 8
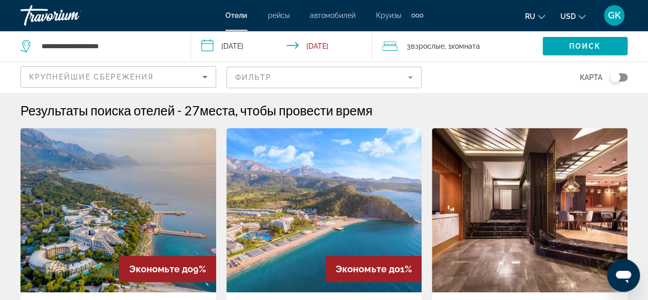
click at [355, 73] on mat-form-field "Фильтр" at bounding box center [324, 78] width 196 height 22
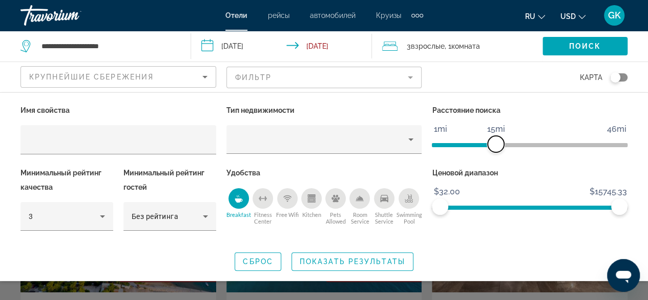
click at [497, 145] on span "ngx-slider" at bounding box center [496, 144] width 16 height 16
click at [356, 257] on span "Показать результаты" at bounding box center [352, 261] width 105 height 8
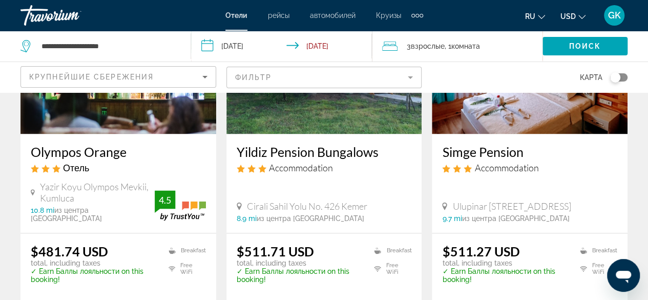
scroll to position [648, 0]
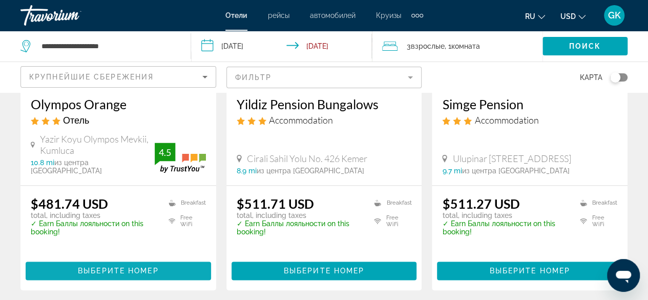
click at [123, 266] on span "Выберите номер" at bounding box center [118, 270] width 80 height 8
